Goal: Task Accomplishment & Management: Manage account settings

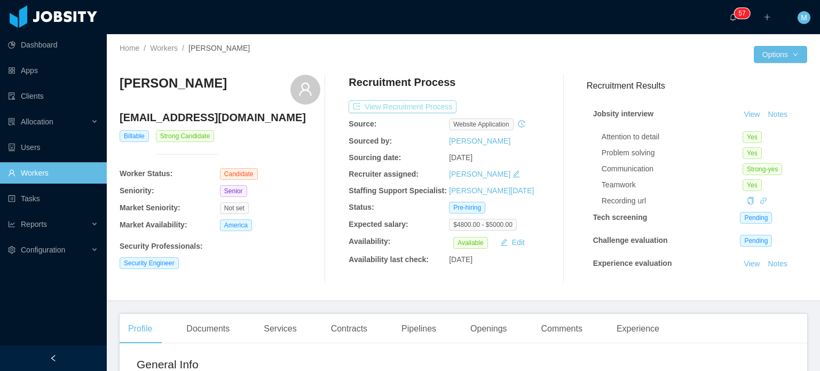
click at [424, 106] on button "View Recruitment Process" at bounding box center [403, 106] width 108 height 13
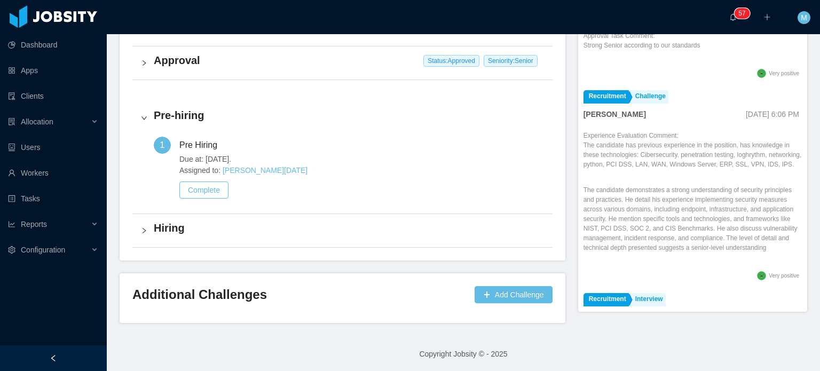
scroll to position [53, 0]
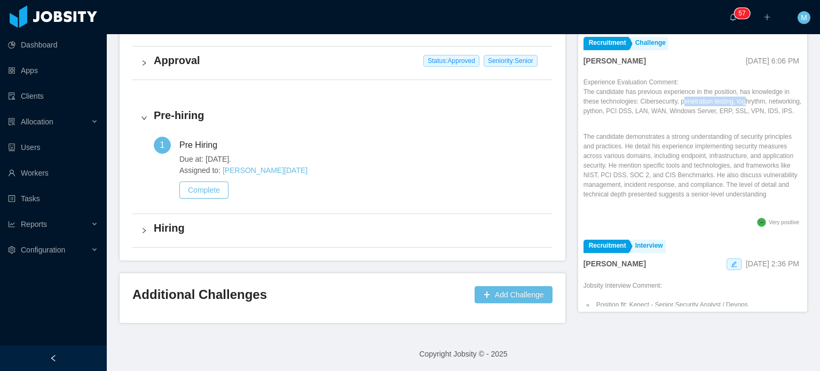
drag, startPoint x: 732, startPoint y: 101, endPoint x: 743, endPoint y: 101, distance: 10.7
click at [743, 101] on p "The candidate has previous experience in the position, has knowledge in these t…" at bounding box center [692, 101] width 218 height 29
drag, startPoint x: 638, startPoint y: 146, endPoint x: 645, endPoint y: 157, distance: 12.7
click at [645, 157] on p "The candidate demonstrates a strong understanding of security principles and pr…" at bounding box center [692, 165] width 218 height 67
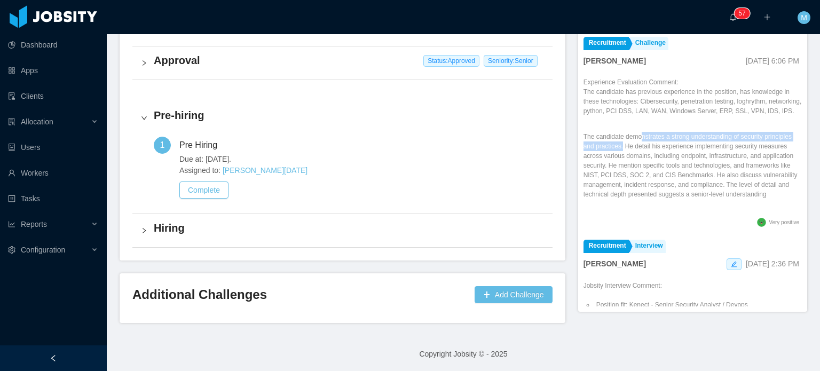
click at [645, 157] on p "The candidate demonstrates a strong understanding of security principles and pr…" at bounding box center [692, 165] width 218 height 67
drag, startPoint x: 658, startPoint y: 154, endPoint x: 747, endPoint y: 154, distance: 89.2
click at [732, 154] on p "The candidate demonstrates a strong understanding of security principles and pr…" at bounding box center [692, 165] width 218 height 67
click at [747, 154] on p "The candidate demonstrates a strong understanding of security principles and pr…" at bounding box center [692, 165] width 218 height 67
drag, startPoint x: 652, startPoint y: 155, endPoint x: 767, endPoint y: 155, distance: 114.8
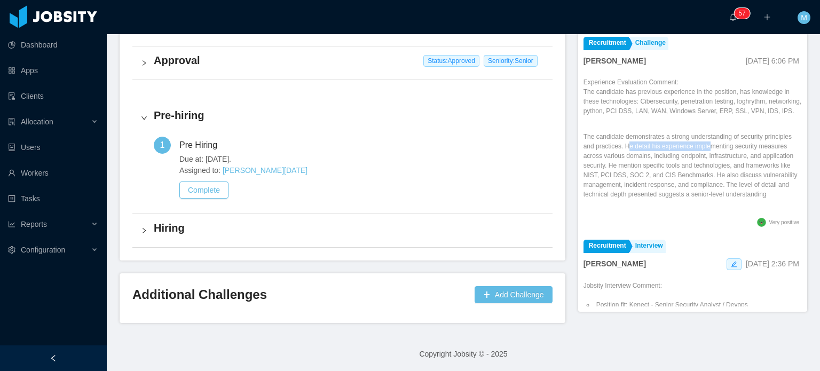
click at [767, 155] on p "The candidate demonstrates a strong understanding of security principles and pr…" at bounding box center [692, 165] width 218 height 67
click at [768, 155] on p "The candidate demonstrates a strong understanding of security principles and pr…" at bounding box center [692, 165] width 218 height 67
drag, startPoint x: 606, startPoint y: 165, endPoint x: 661, endPoint y: 167, distance: 55.0
click at [626, 165] on p "The candidate demonstrates a strong understanding of security principles and pr…" at bounding box center [692, 165] width 218 height 67
click at [661, 167] on p "The candidate demonstrates a strong understanding of security principles and pr…" at bounding box center [692, 165] width 218 height 67
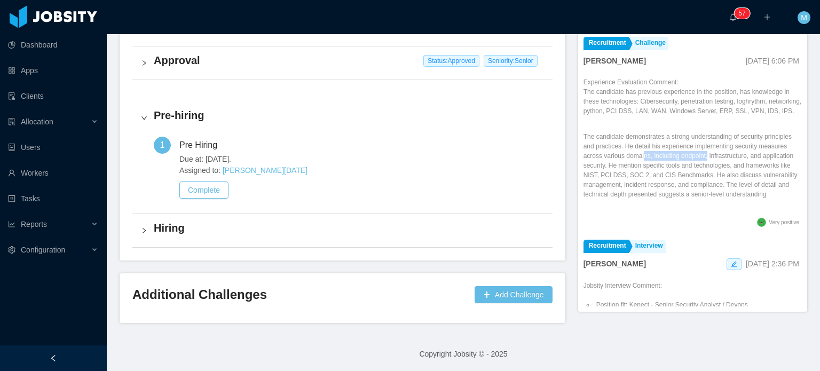
drag, startPoint x: 709, startPoint y: 167, endPoint x: 730, endPoint y: 167, distance: 20.3
click at [730, 167] on p "The candidate demonstrates a strong understanding of security principles and pr…" at bounding box center [692, 165] width 218 height 67
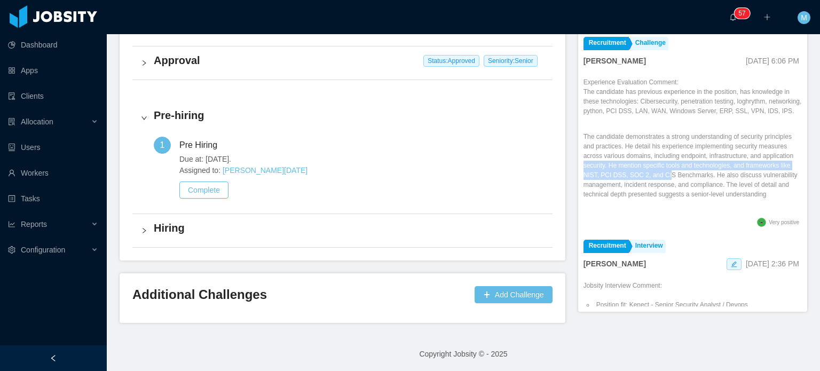
drag, startPoint x: 608, startPoint y: 177, endPoint x: 704, endPoint y: 180, distance: 96.1
click at [704, 180] on p "The candidate demonstrates a strong understanding of security principles and pr…" at bounding box center [692, 165] width 218 height 67
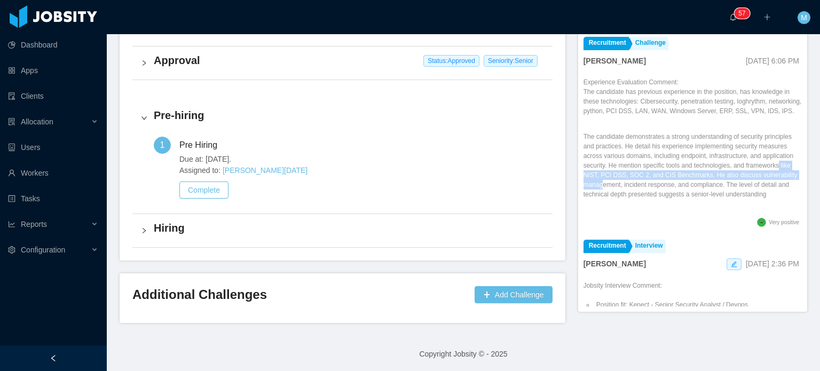
drag, startPoint x: 611, startPoint y: 185, endPoint x: 677, endPoint y: 200, distance: 67.9
click at [677, 199] on p "The candidate demonstrates a strong understanding of security principles and pr…" at bounding box center [692, 165] width 218 height 67
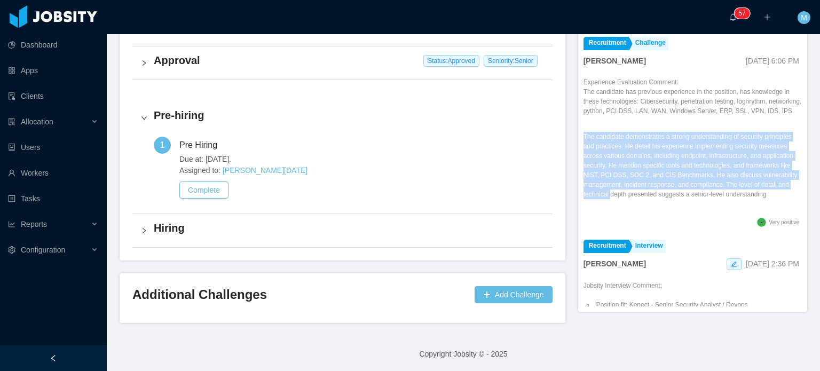
drag, startPoint x: 668, startPoint y: 205, endPoint x: 668, endPoint y: 218, distance: 13.3
click at [668, 215] on div "Experience Evaluation Comment: The candidate has previous experience in the pos…" at bounding box center [692, 146] width 218 height 138
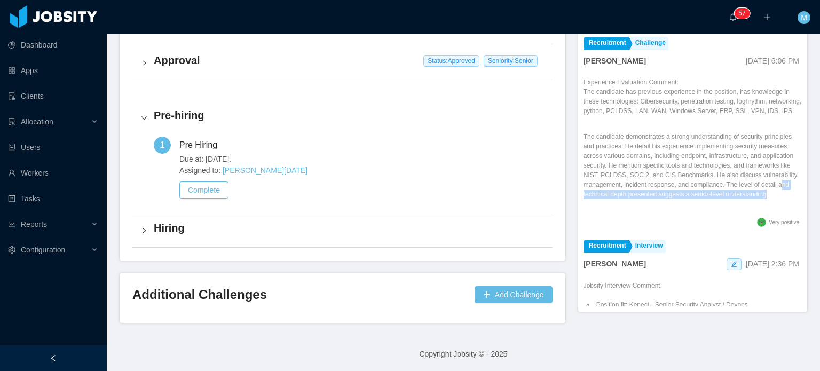
drag, startPoint x: 634, startPoint y: 207, endPoint x: 646, endPoint y: 217, distance: 15.9
click at [646, 199] on p "The candidate demonstrates a strong understanding of security principles and pr…" at bounding box center [692, 165] width 218 height 67
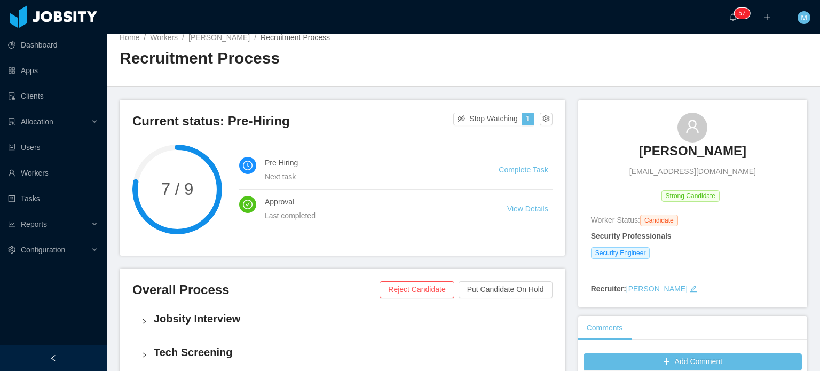
scroll to position [0, 0]
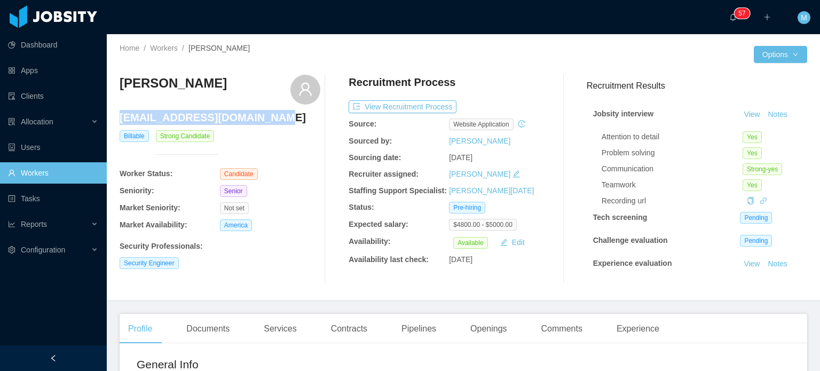
drag, startPoint x: 220, startPoint y: 123, endPoint x: 121, endPoint y: 116, distance: 100.1
click at [121, 116] on h4 "[EMAIL_ADDRESS][DOMAIN_NAME]" at bounding box center [220, 117] width 201 height 15
copy h4 "[EMAIL_ADDRESS][DOMAIN_NAME]"
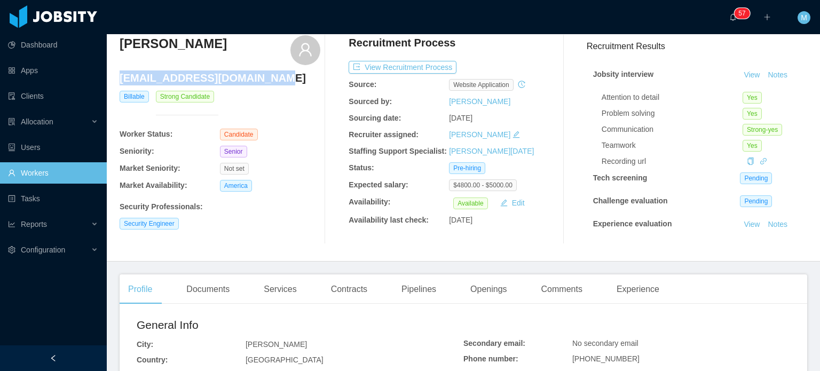
scroll to position [107, 0]
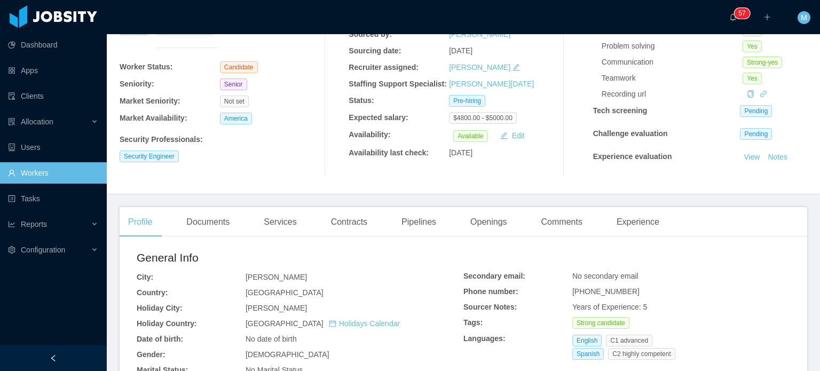
click at [216, 231] on div "Documents" at bounding box center [208, 222] width 60 height 30
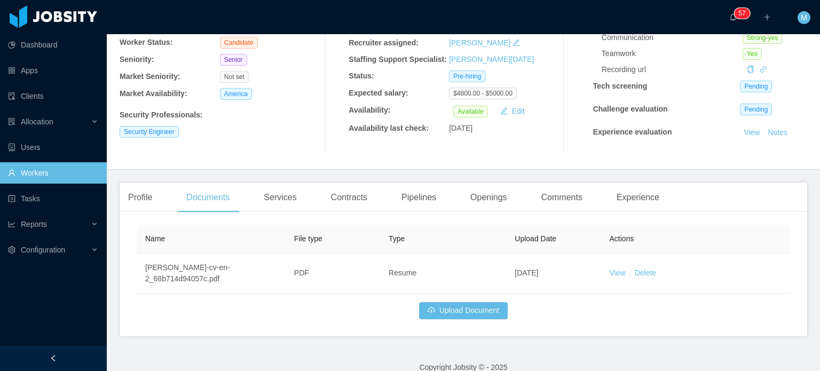
scroll to position [145, 0]
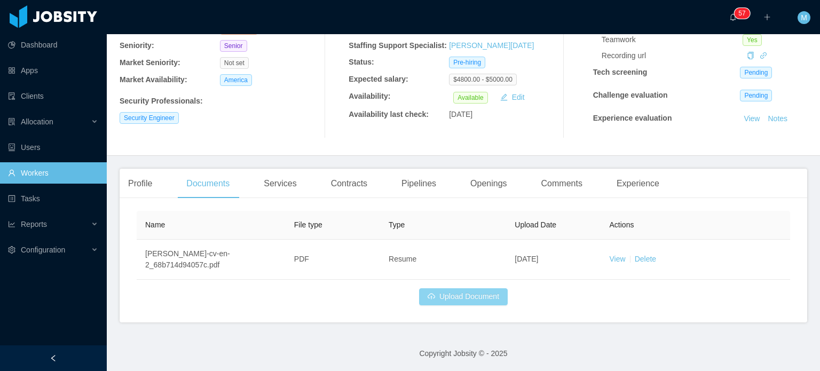
click at [500, 291] on button "Upload Document" at bounding box center [463, 296] width 89 height 17
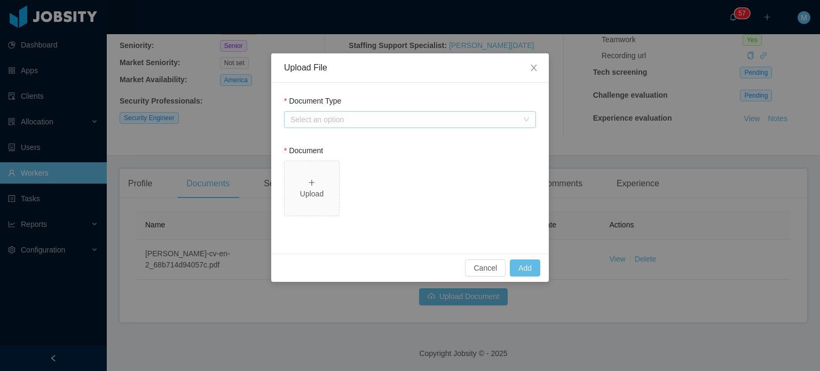
click at [431, 121] on div "Select an option" at bounding box center [403, 119] width 227 height 11
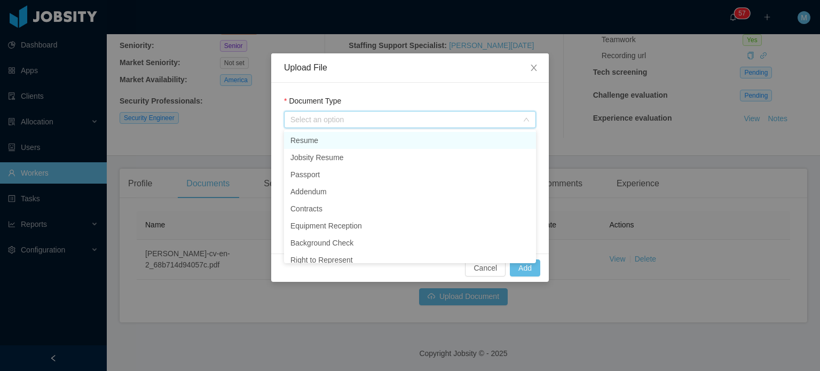
click at [362, 144] on li "Resume" at bounding box center [410, 140] width 252 height 17
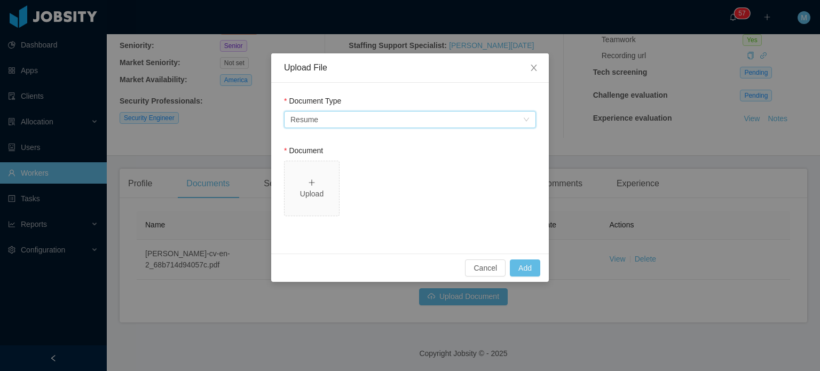
click at [360, 125] on div "Select an option Resume" at bounding box center [406, 120] width 232 height 16
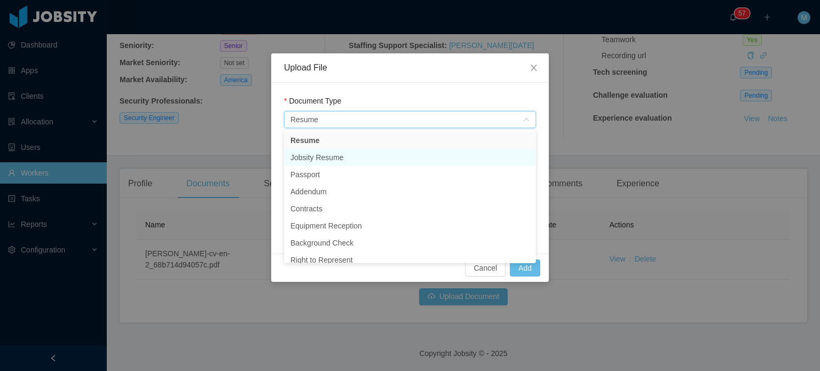
click at [354, 151] on li "Jobsity Resume" at bounding box center [410, 157] width 252 height 17
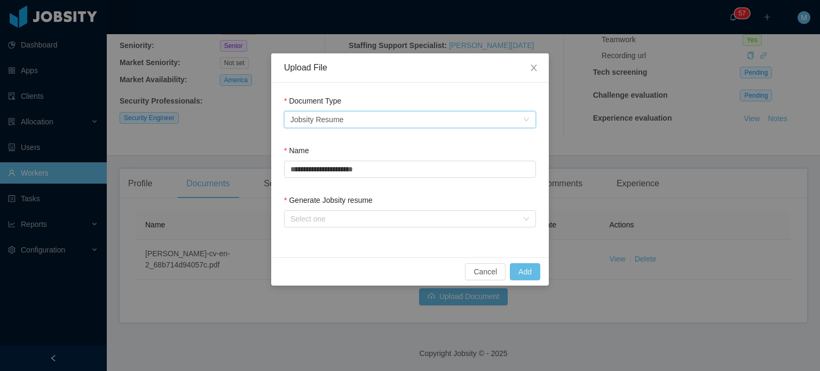
click at [320, 190] on form "**********" at bounding box center [410, 164] width 252 height 136
click at [317, 212] on div "Select one" at bounding box center [406, 219] width 232 height 16
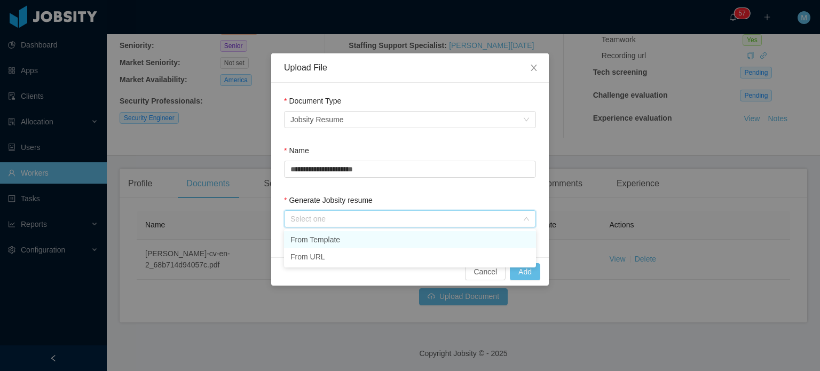
click at [322, 235] on li "From Template" at bounding box center [410, 239] width 252 height 17
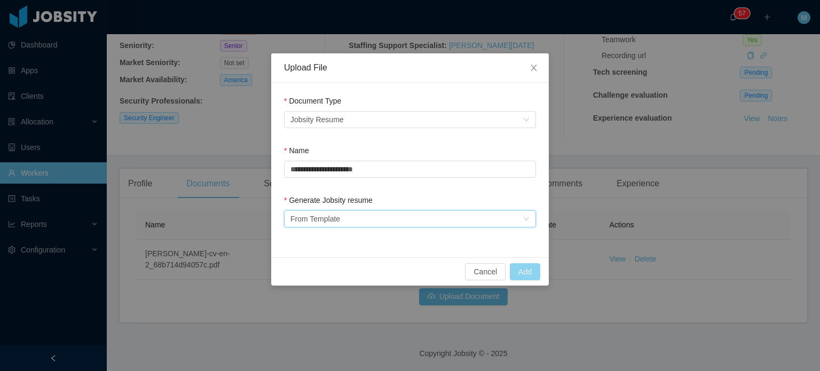
click at [516, 275] on button "Add" at bounding box center [525, 271] width 30 height 17
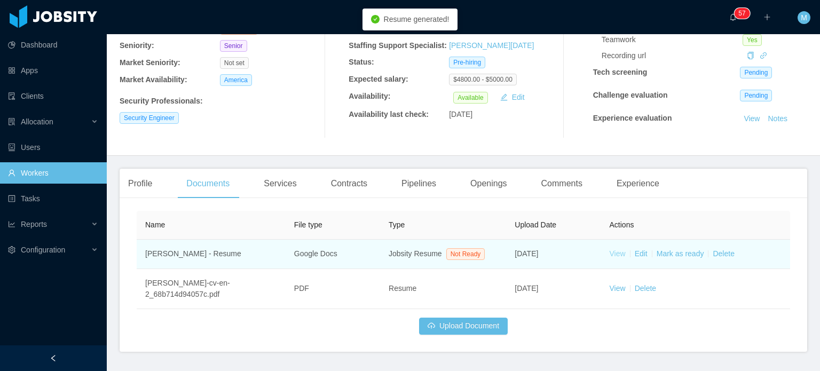
click at [612, 254] on link "View" at bounding box center [618, 253] width 16 height 9
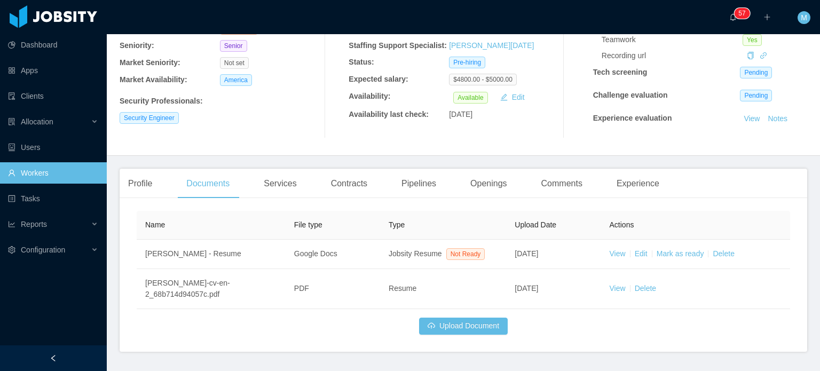
scroll to position [0, 0]
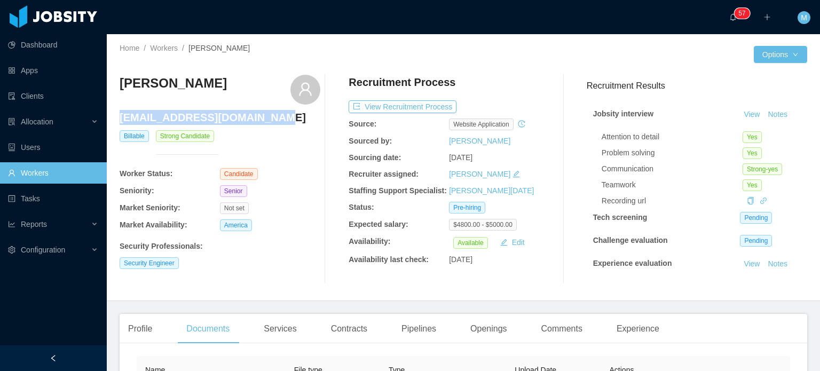
drag, startPoint x: 259, startPoint y: 119, endPoint x: 122, endPoint y: 120, distance: 137.2
click at [122, 120] on h4 "[EMAIL_ADDRESS][DOMAIN_NAME]" at bounding box center [220, 117] width 201 height 15
copy h4 "[EMAIL_ADDRESS][DOMAIN_NAME]"
